Goal: Information Seeking & Learning: Learn about a topic

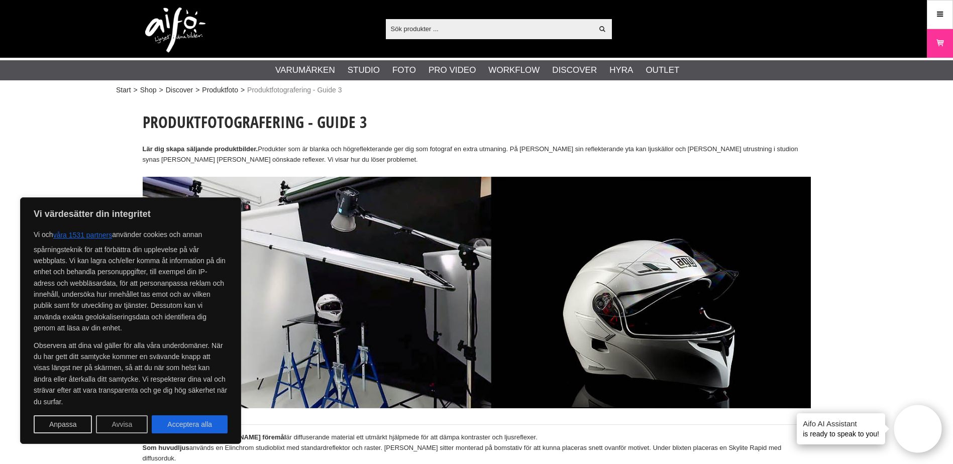
click at [101, 430] on button "Avvisa" at bounding box center [122, 424] width 52 height 18
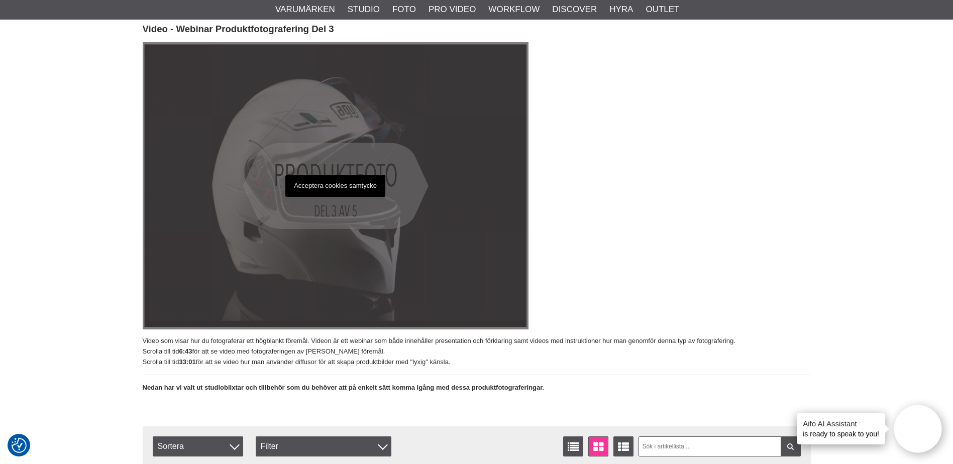
scroll to position [728, 0]
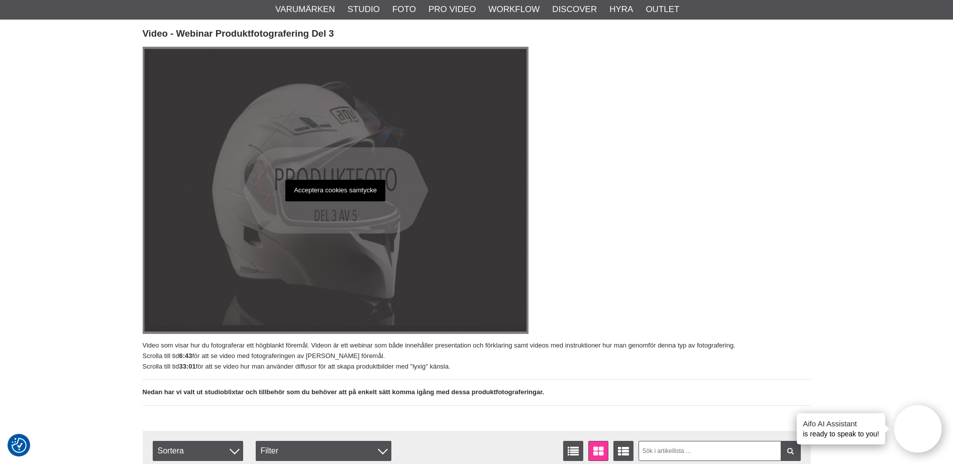
click at [306, 180] on p "Acceptera cookies samtycke" at bounding box center [335, 191] width 100 height 22
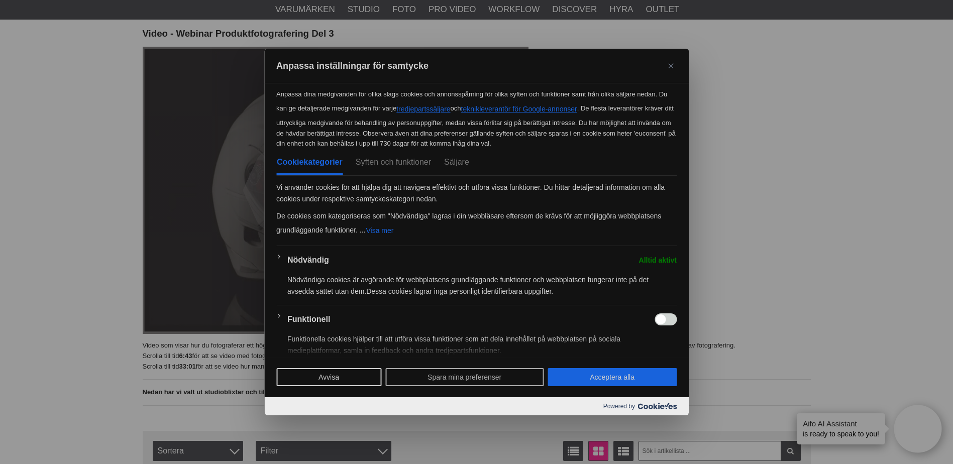
click at [422, 376] on button "Spara mina preferenser" at bounding box center [464, 377] width 158 height 18
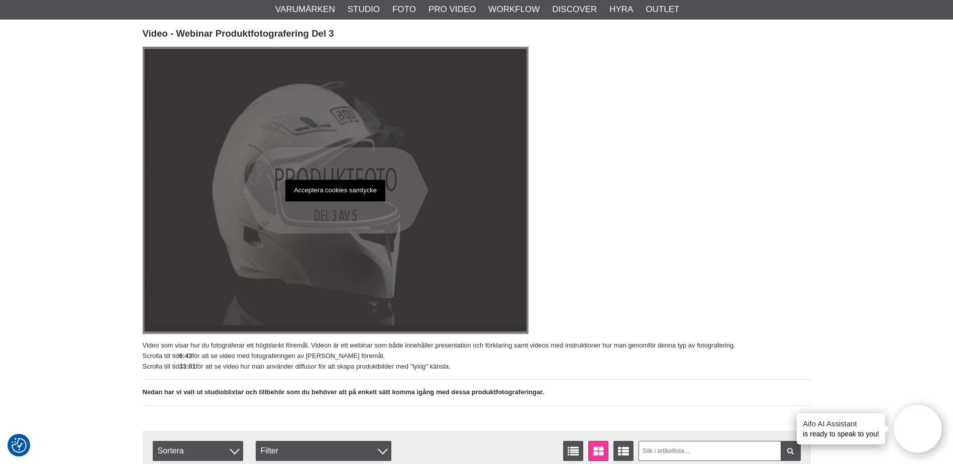
click at [330, 180] on p "Acceptera cookies samtycke" at bounding box center [335, 191] width 100 height 22
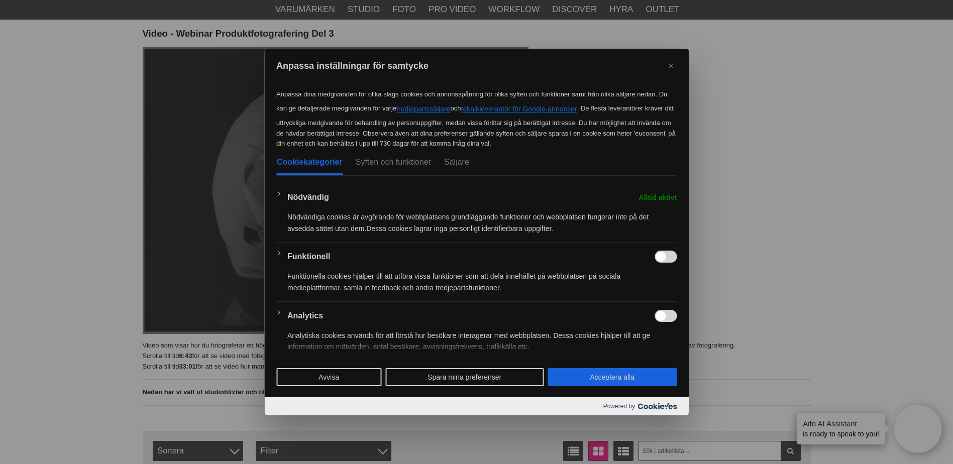
scroll to position [238, 0]
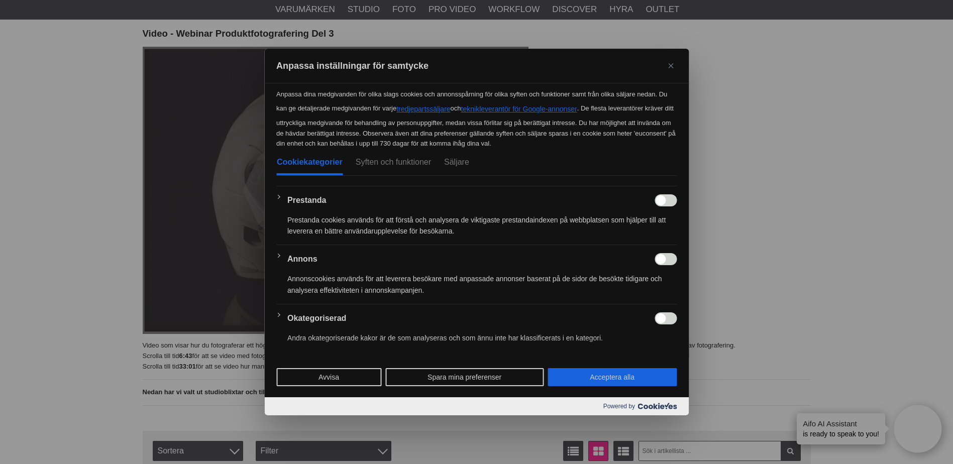
click at [574, 378] on button "Acceptera alla" at bounding box center [611, 377] width 129 height 18
checkbox input "true"
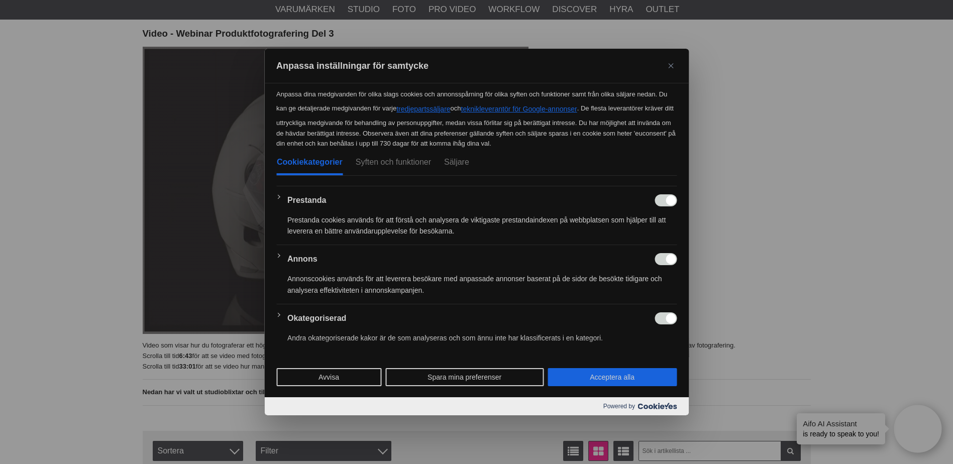
checkbox input "true"
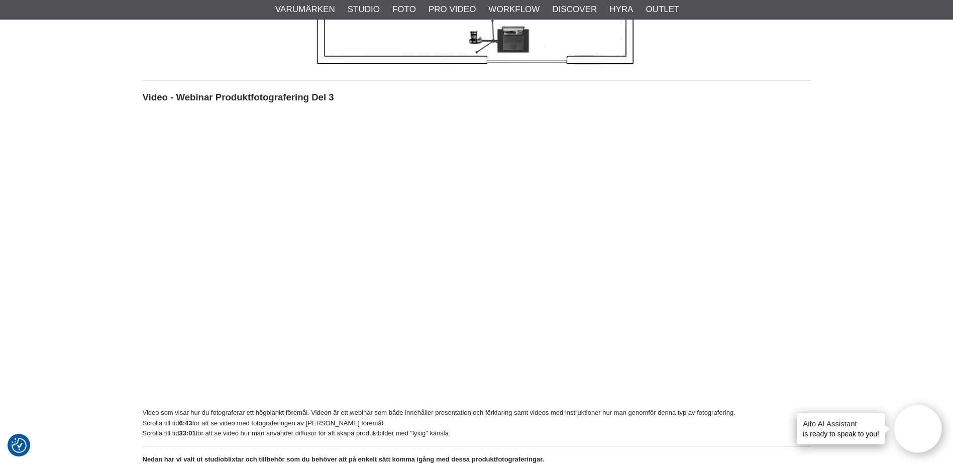
scroll to position [678, 0]
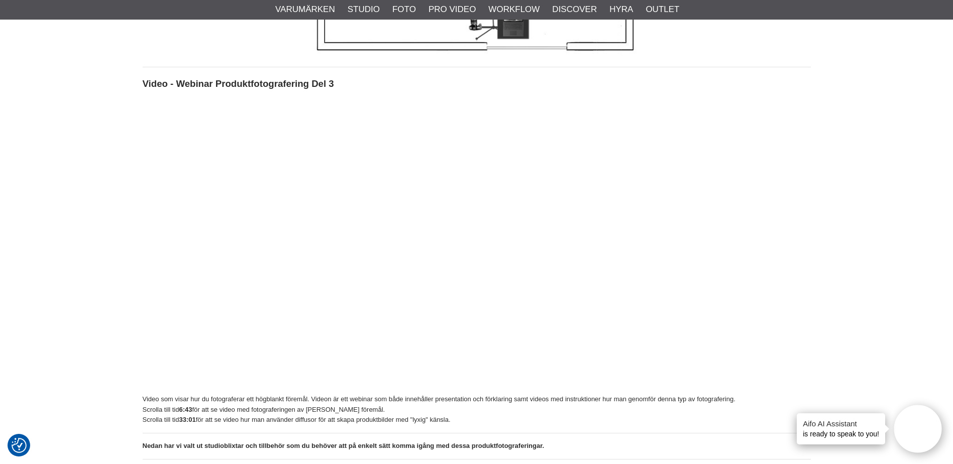
click at [703, 236] on p at bounding box center [477, 242] width 668 height 291
